Goal: Task Accomplishment & Management: Manage account settings

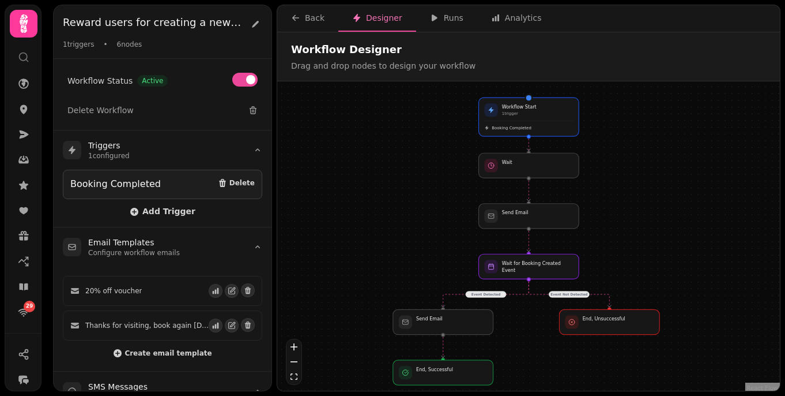
drag, startPoint x: 540, startPoint y: 220, endPoint x: 540, endPoint y: 365, distance: 144.7
click at [540, 86] on div "Event Detected Event Not Detected Workflow Start 1 trigger Booking Completed Se…" at bounding box center [528, 237] width 503 height 312
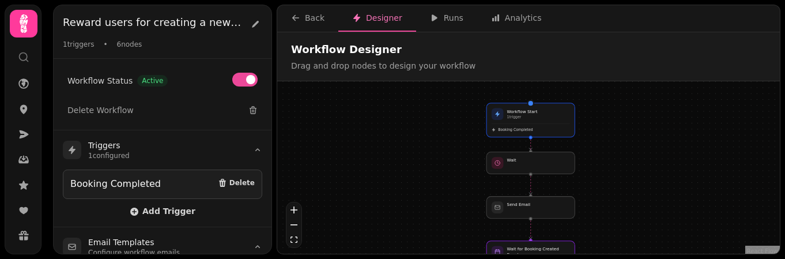
drag, startPoint x: 633, startPoint y: 189, endPoint x: 635, endPoint y: 181, distance: 7.7
click at [635, 86] on div "Event Detected Event Not Detected Workflow Start 1 trigger Booking Completed Se…" at bounding box center [528, 168] width 503 height 175
click at [438, 25] on button "Runs" at bounding box center [446, 18] width 61 height 27
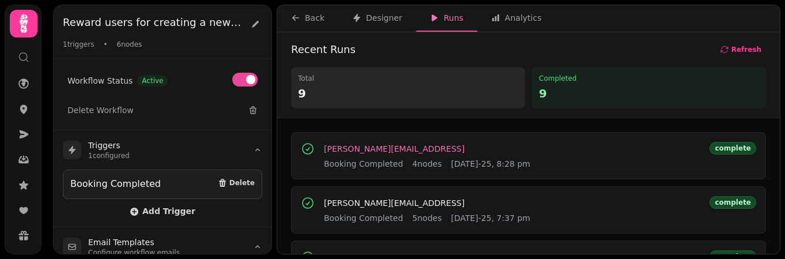
click at [377, 86] on span "[PERSON_NAME][EMAIL_ADDRESS]" at bounding box center [394, 149] width 141 height 8
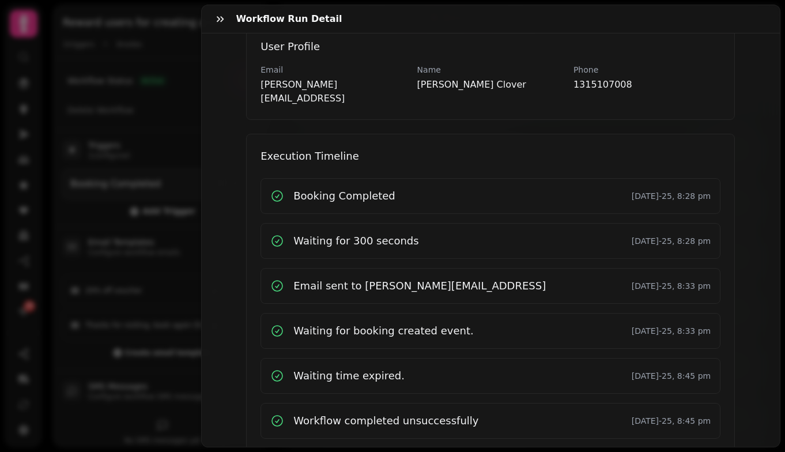
scroll to position [349, 0]
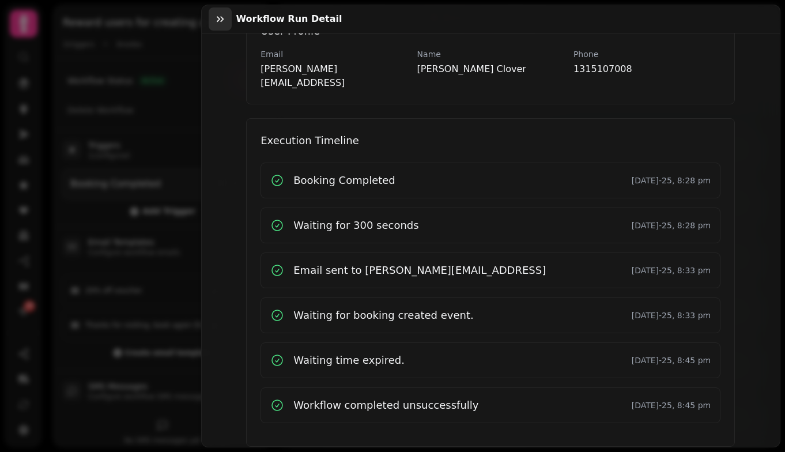
click at [216, 18] on icon "button" at bounding box center [220, 19] width 12 height 12
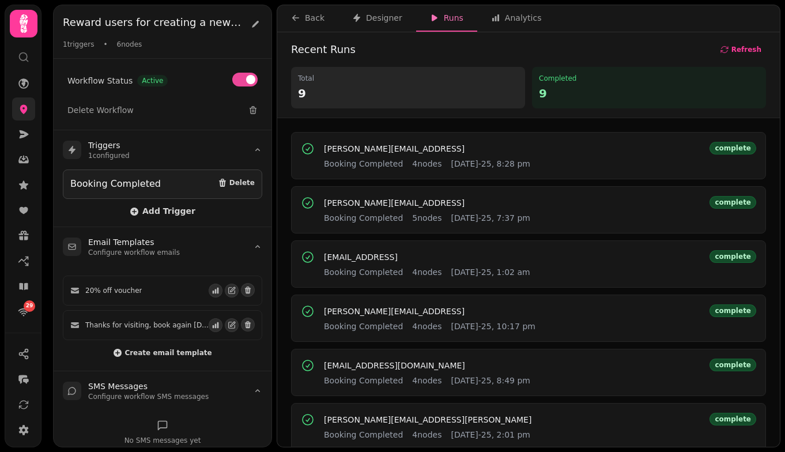
click at [16, 86] on link at bounding box center [23, 108] width 23 height 23
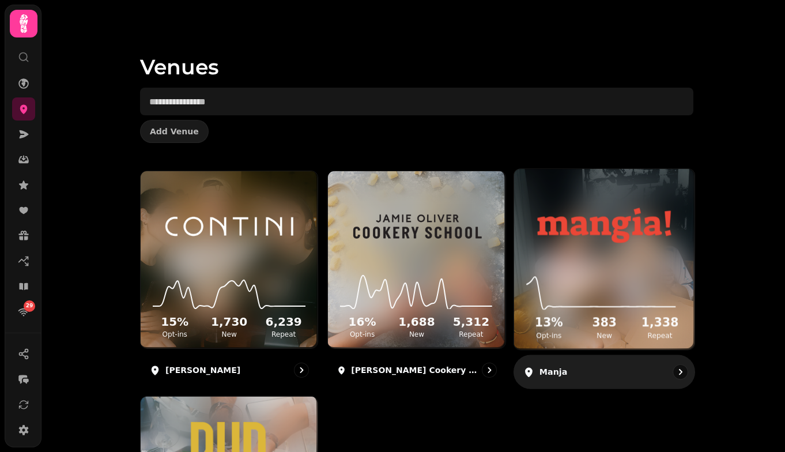
click at [557, 86] on img at bounding box center [605, 225] width 136 height 76
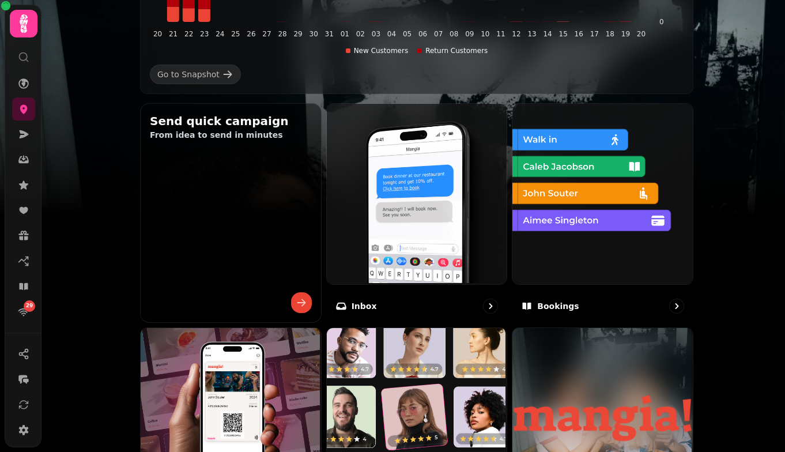
scroll to position [321, 0]
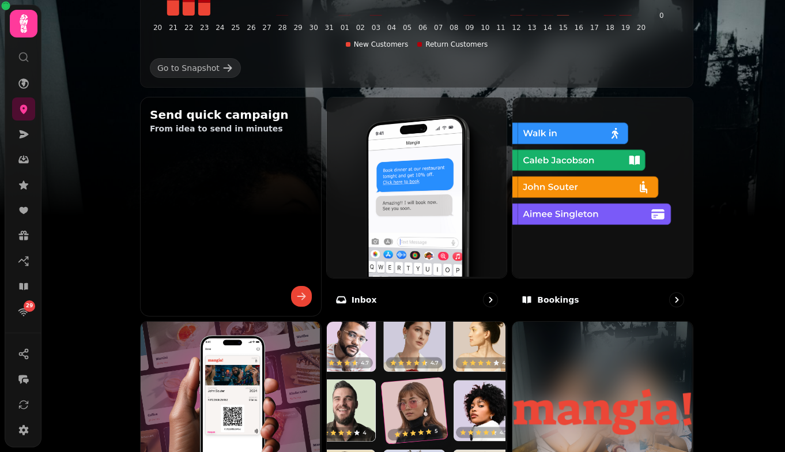
click at [557, 86] on img at bounding box center [601, 186] width 180 height 180
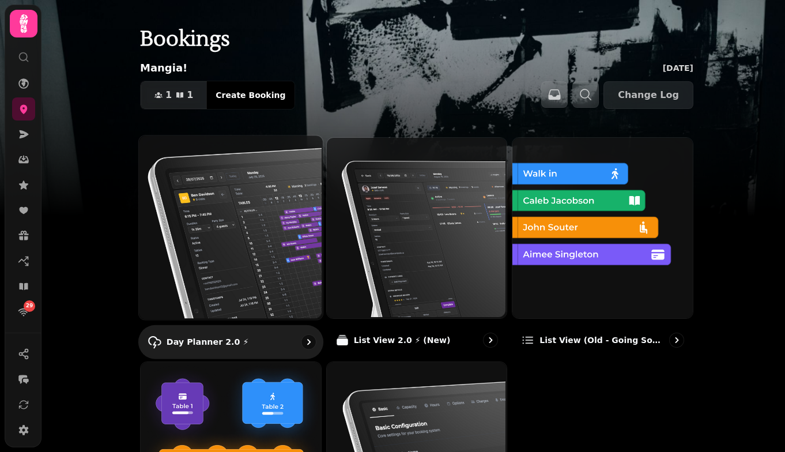
click at [215, 86] on img at bounding box center [230, 226] width 184 height 184
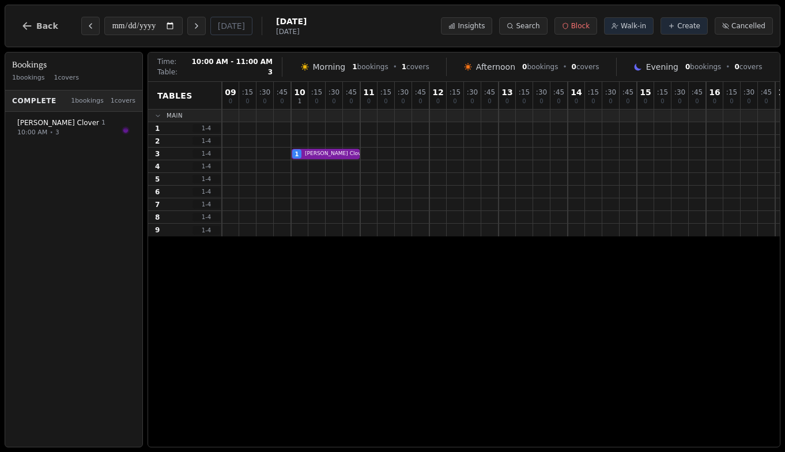
click at [317, 86] on div "1 [PERSON_NAME] Customer has left a review" at bounding box center [741, 154] width 1038 height 13
select select "****"
select select "********"
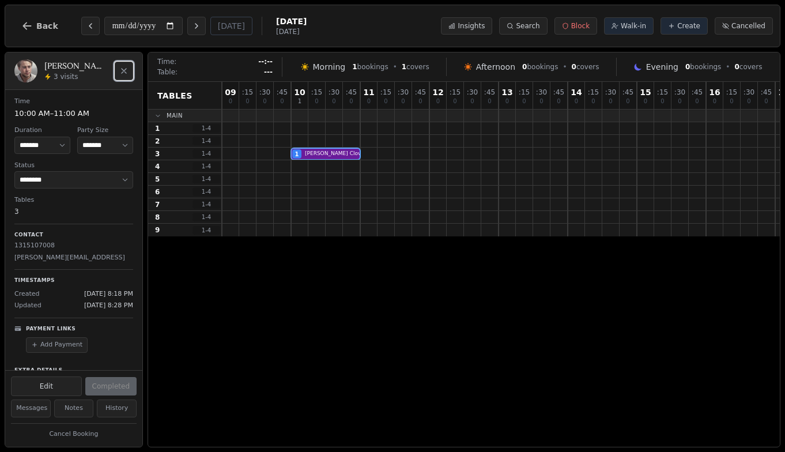
click at [127, 63] on button "Close" at bounding box center [124, 71] width 18 height 18
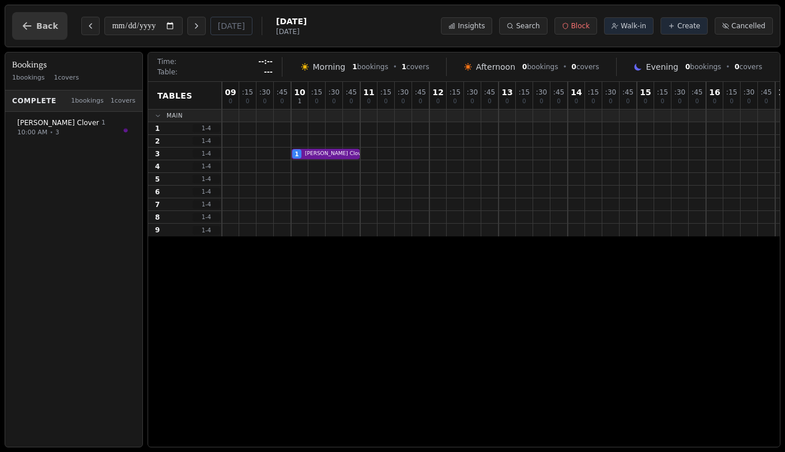
click at [42, 34] on button "Back" at bounding box center [39, 26] width 55 height 28
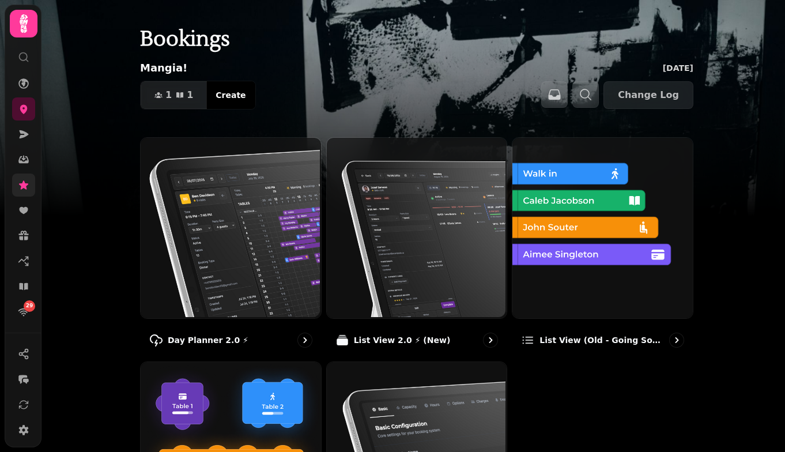
click at [18, 86] on link at bounding box center [23, 185] width 23 height 23
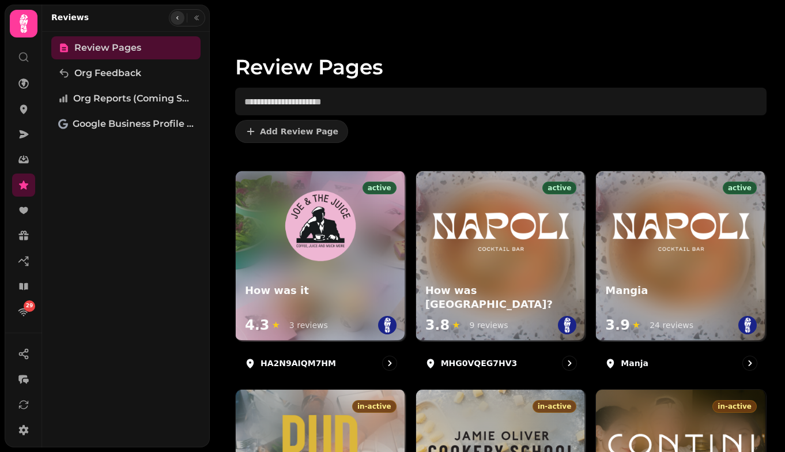
click at [176, 24] on button "button" at bounding box center [178, 18] width 14 height 14
